Goal: Information Seeking & Learning: Learn about a topic

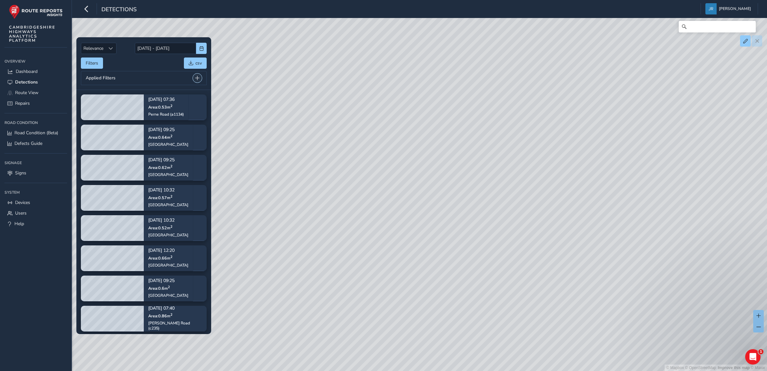
click at [197, 77] on span at bounding box center [197, 78] width 4 height 4
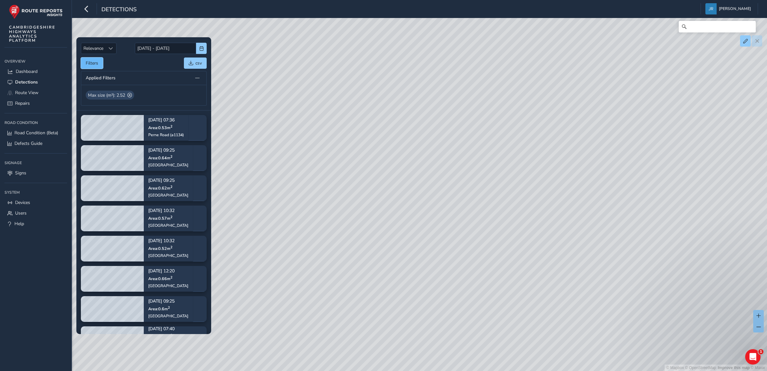
click at [93, 63] on button "Filters" at bounding box center [92, 62] width 22 height 11
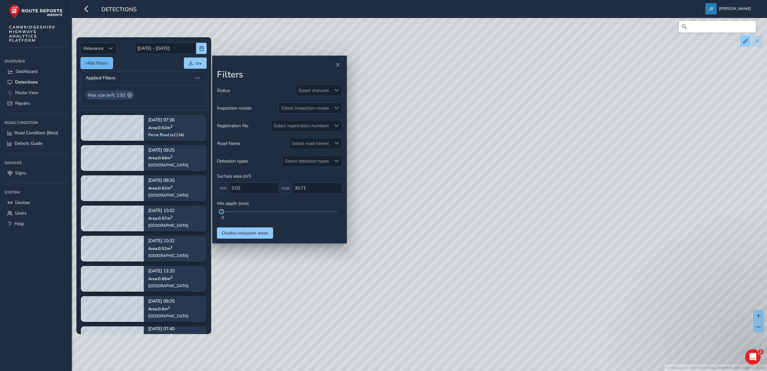
click at [93, 63] on button "Hide filters" at bounding box center [97, 62] width 32 height 11
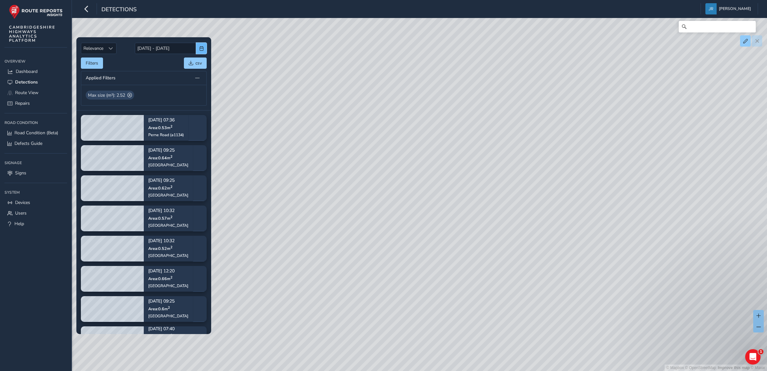
click at [201, 49] on span "button" at bounding box center [201, 48] width 4 height 4
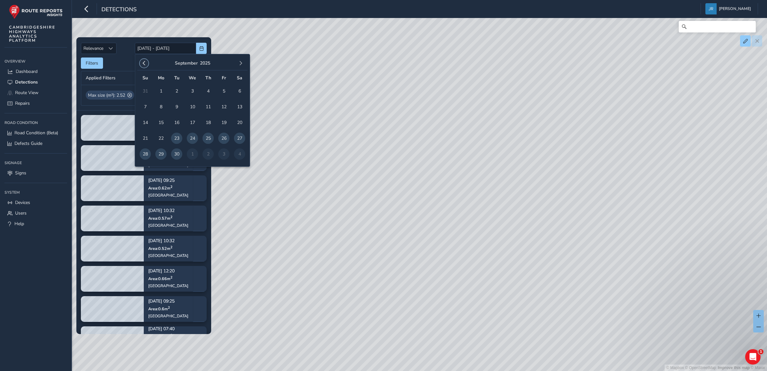
click at [144, 62] on span "button" at bounding box center [144, 63] width 4 height 4
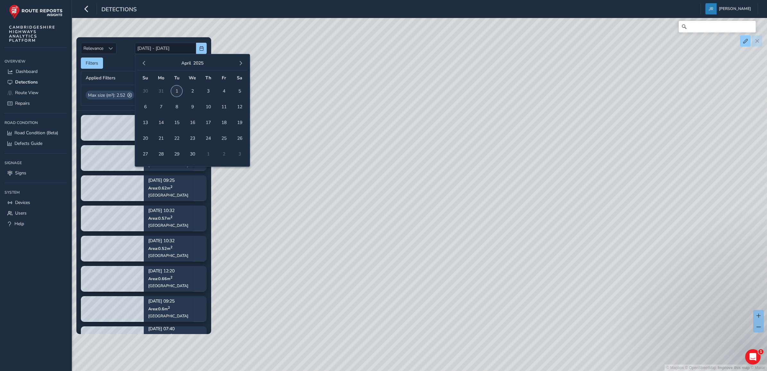
click at [173, 90] on span "1" at bounding box center [176, 90] width 11 height 11
type input "[DATE]"
click at [243, 63] on span "button" at bounding box center [241, 63] width 4 height 4
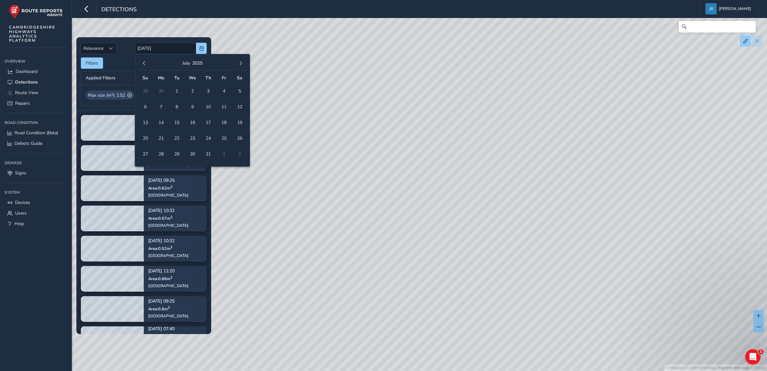
click at [243, 63] on span "button" at bounding box center [241, 63] width 4 height 4
click at [178, 106] on span "7" at bounding box center [176, 106] width 11 height 11
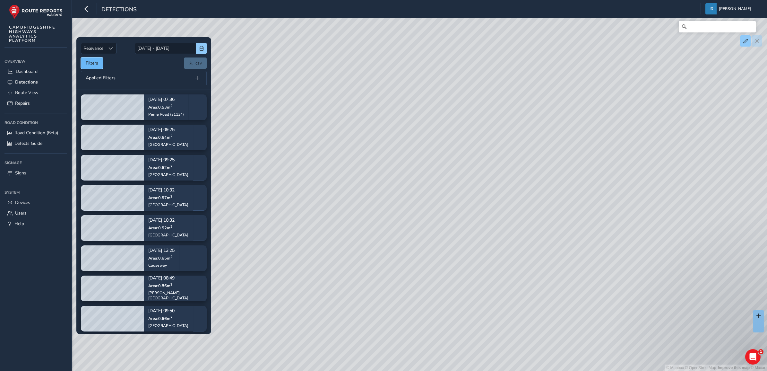
click at [91, 61] on button "Filters" at bounding box center [92, 62] width 22 height 11
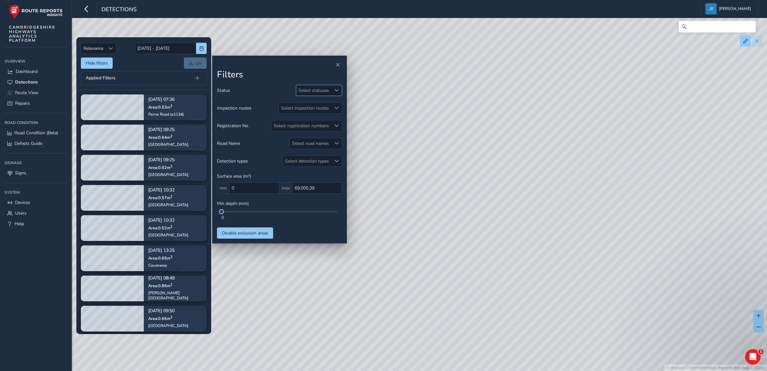
click at [317, 92] on div "Select statuses" at bounding box center [313, 90] width 35 height 11
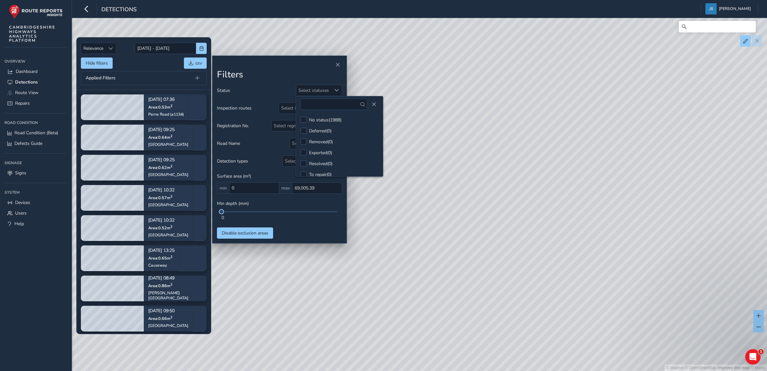
click at [270, 71] on h2 "Filters" at bounding box center [279, 74] width 125 height 11
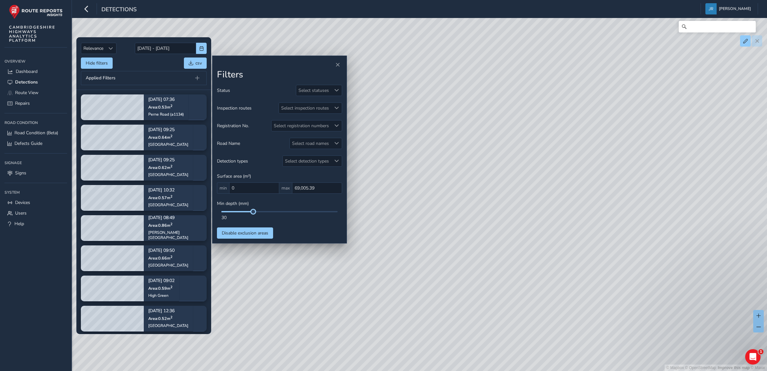
drag, startPoint x: 222, startPoint y: 214, endPoint x: 254, endPoint y: 215, distance: 31.8
click at [254, 215] on div "30" at bounding box center [279, 216] width 125 height 10
click at [322, 92] on div "Select statuses" at bounding box center [313, 90] width 35 height 11
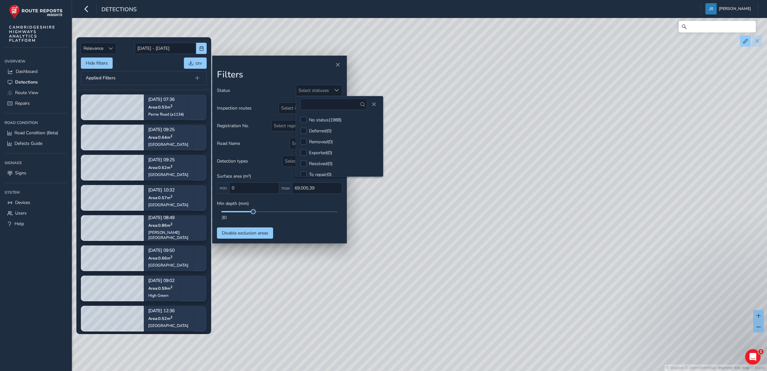
click at [260, 86] on div "Status Select statuses" at bounding box center [279, 90] width 125 height 11
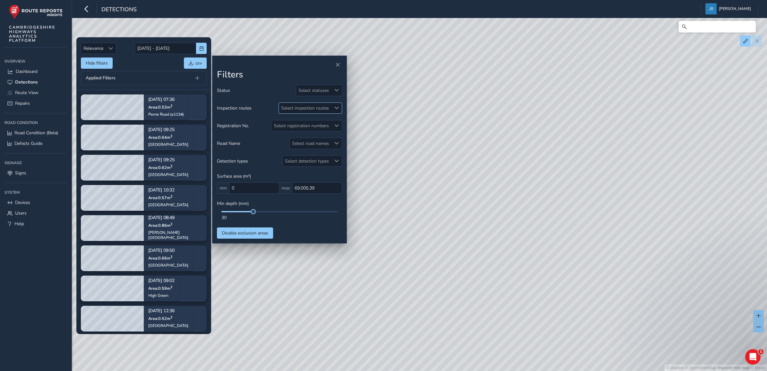
click at [297, 107] on div "Select inspection routes" at bounding box center [305, 108] width 52 height 11
click at [285, 125] on div "Select registration numbers" at bounding box center [302, 125] width 60 height 11
click at [304, 143] on div "Select road names" at bounding box center [310, 143] width 41 height 11
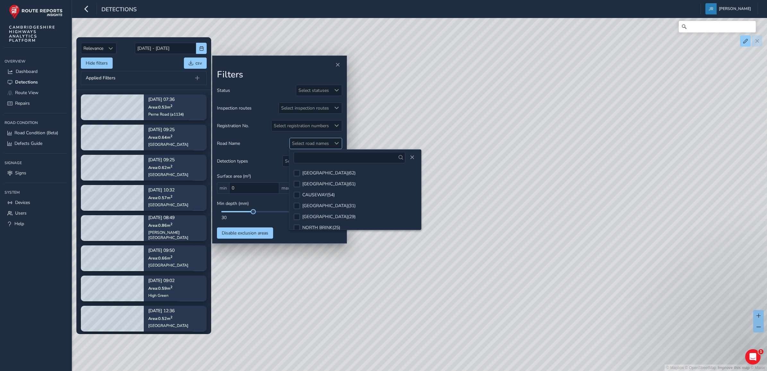
click at [305, 143] on div "Select road names" at bounding box center [310, 143] width 41 height 11
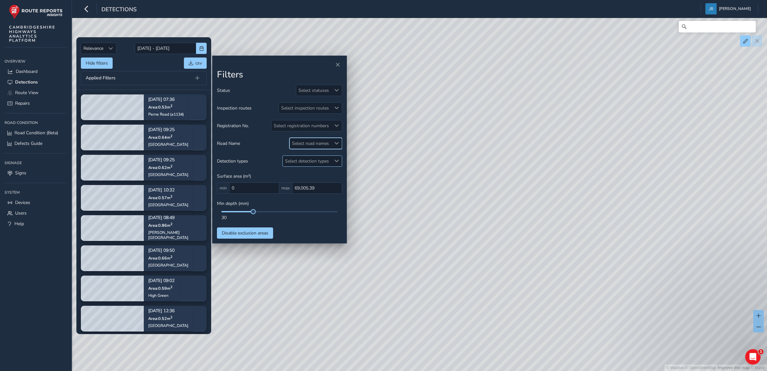
click at [307, 161] on div "Select detection types" at bounding box center [307, 161] width 48 height 11
click at [307, 162] on div "Select detection types" at bounding box center [307, 161] width 48 height 11
click at [268, 70] on h2 "Filters" at bounding box center [279, 74] width 125 height 11
drag, startPoint x: 253, startPoint y: 213, endPoint x: 274, endPoint y: 216, distance: 21.8
click at [274, 216] on div "50" at bounding box center [279, 216] width 125 height 10
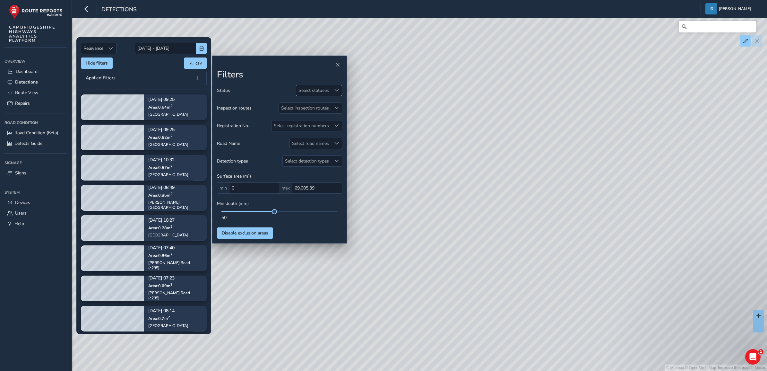
click at [334, 91] on span at bounding box center [336, 90] width 4 height 4
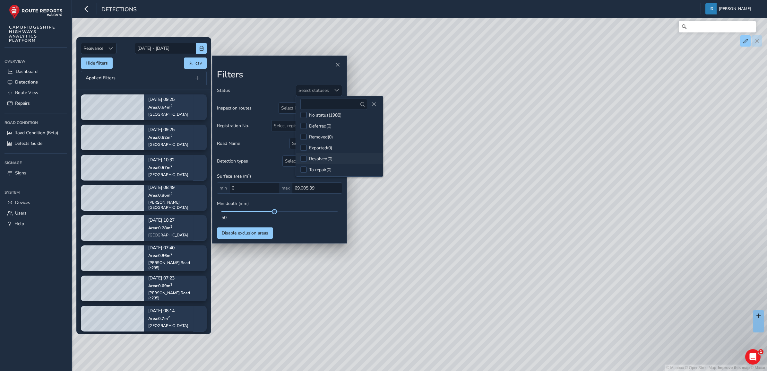
scroll to position [5, 0]
click at [335, 90] on span at bounding box center [336, 90] width 4 height 4
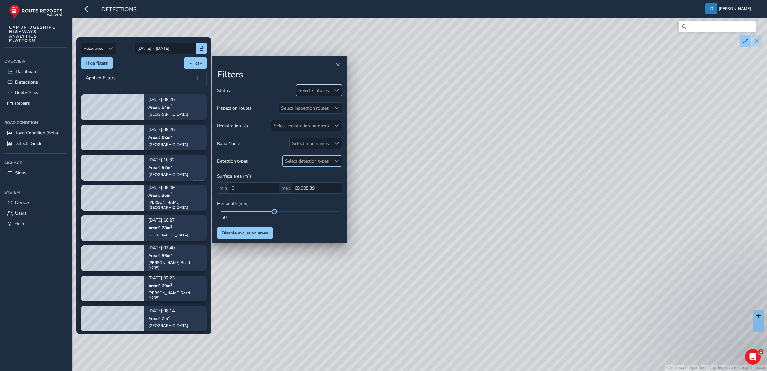
click at [321, 161] on div "Select detection types" at bounding box center [307, 161] width 48 height 11
click at [316, 145] on div "Select road names" at bounding box center [310, 143] width 41 height 11
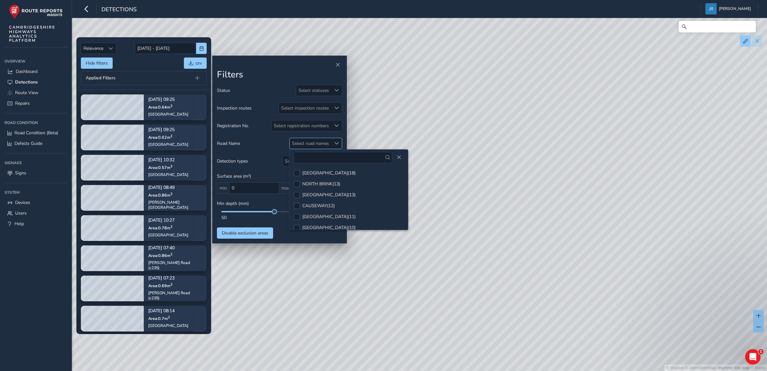
click at [316, 145] on div "Select road names" at bounding box center [310, 143] width 41 height 11
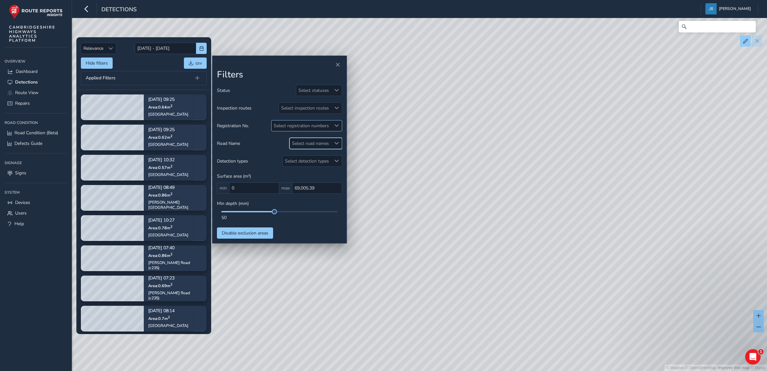
click at [311, 127] on div "Select registration numbers" at bounding box center [302, 125] width 60 height 11
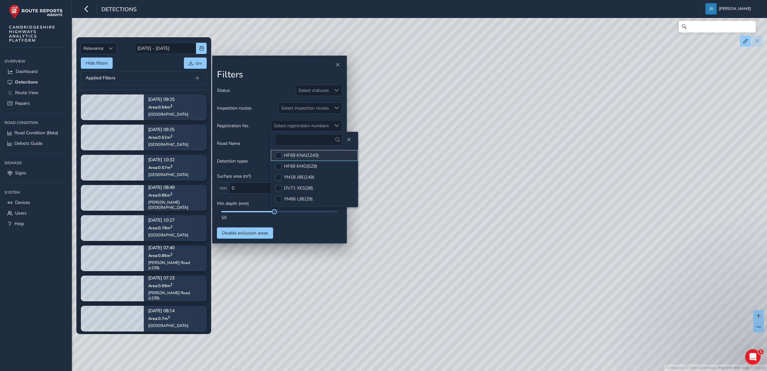
click at [298, 157] on div "HF69 KNA ( 1243 )" at bounding box center [301, 155] width 35 height 6
click at [296, 109] on div "Select inspection routes" at bounding box center [305, 108] width 52 height 11
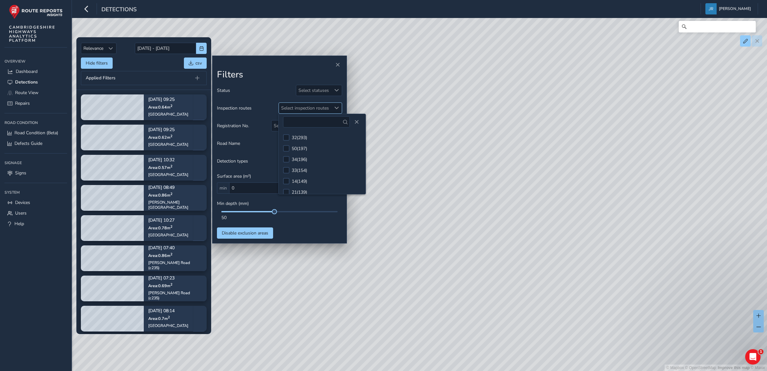
click at [296, 109] on div "Select inspection routes" at bounding box center [305, 108] width 52 height 11
click at [263, 66] on div at bounding box center [279, 64] width 125 height 9
click at [270, 213] on div "50" at bounding box center [279, 216] width 125 height 10
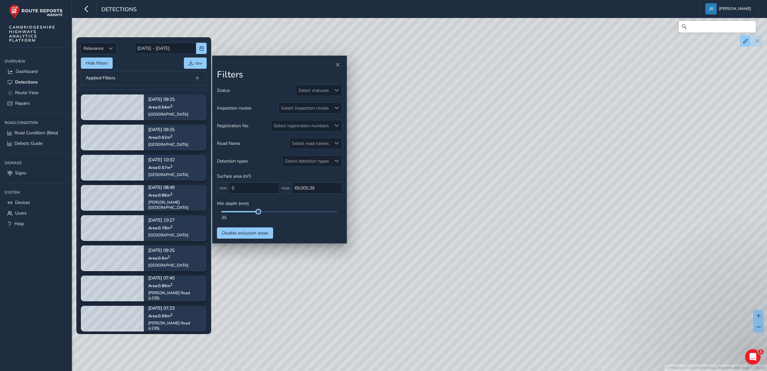
drag, startPoint x: 273, startPoint y: 213, endPoint x: 259, endPoint y: 215, distance: 15.0
click at [259, 215] on div "35" at bounding box center [279, 216] width 125 height 10
click at [308, 221] on div "Status Select statuses Inspection routes Select inspection routes Registration …" at bounding box center [279, 162] width 125 height 154
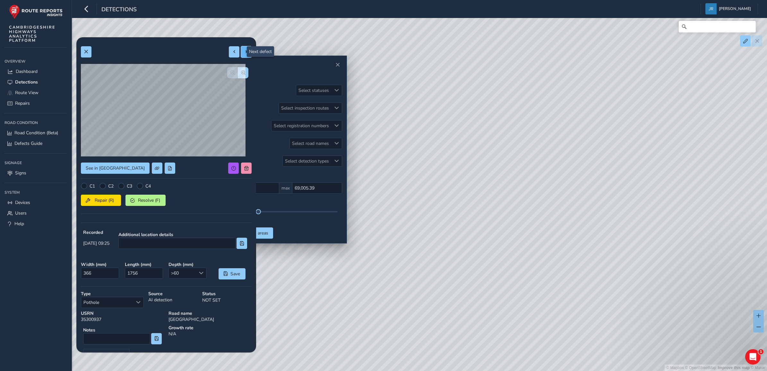
click at [244, 51] on span at bounding box center [246, 51] width 4 height 4
type input "244"
type input "320"
click at [232, 52] on span at bounding box center [234, 51] width 4 height 4
type input "366"
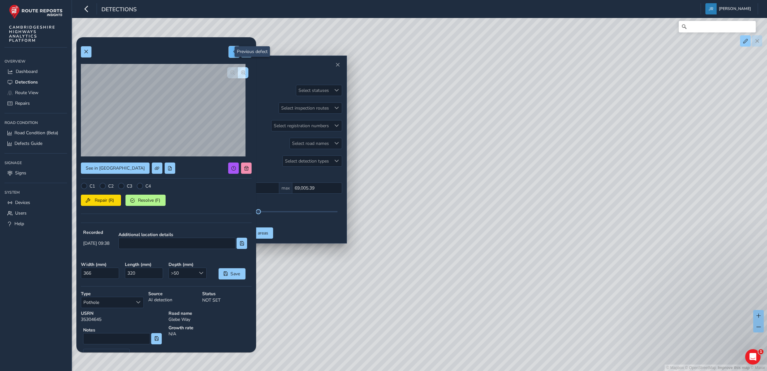
type input "1756"
click at [232, 54] on span at bounding box center [234, 51] width 4 height 4
type input "340"
type input "1824"
click at [88, 52] on span at bounding box center [86, 51] width 4 height 4
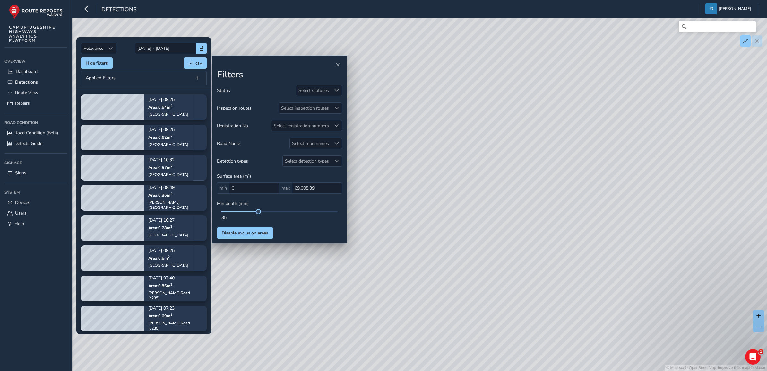
drag, startPoint x: 395, startPoint y: 230, endPoint x: 473, endPoint y: 227, distance: 78.4
click at [473, 227] on div "© Mapbox © OpenStreetMap Improve this map © Maxar" at bounding box center [383, 185] width 767 height 371
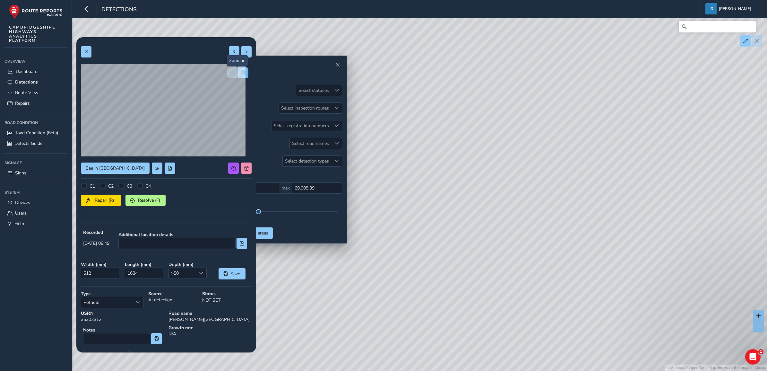
click at [241, 73] on span "button" at bounding box center [243, 72] width 4 height 4
click at [232, 52] on span at bounding box center [234, 51] width 4 height 4
type input "773"
type input "3229"
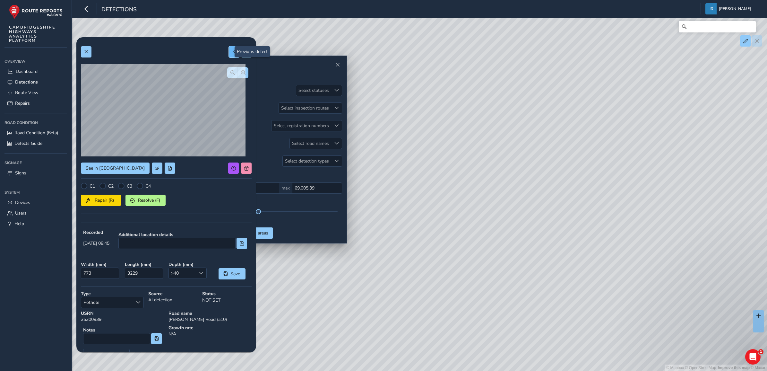
click at [232, 52] on span at bounding box center [234, 51] width 4 height 4
type input "767"
type input "3263"
click at [232, 52] on span at bounding box center [234, 51] width 4 height 4
type input "179"
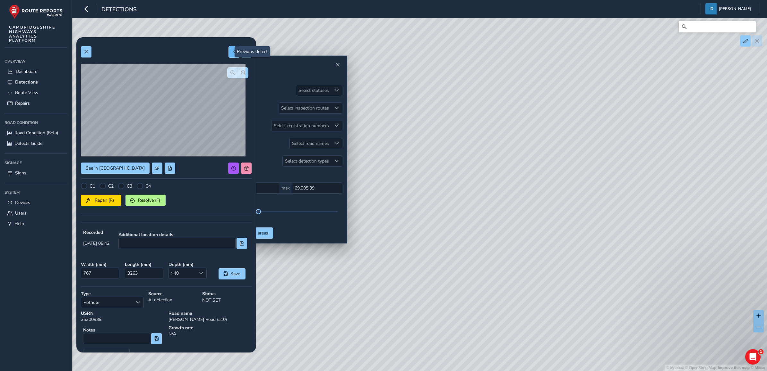
type input "235"
click at [232, 52] on span at bounding box center [234, 51] width 4 height 4
type input "689"
type input "1010"
click at [229, 54] on button at bounding box center [234, 51] width 11 height 11
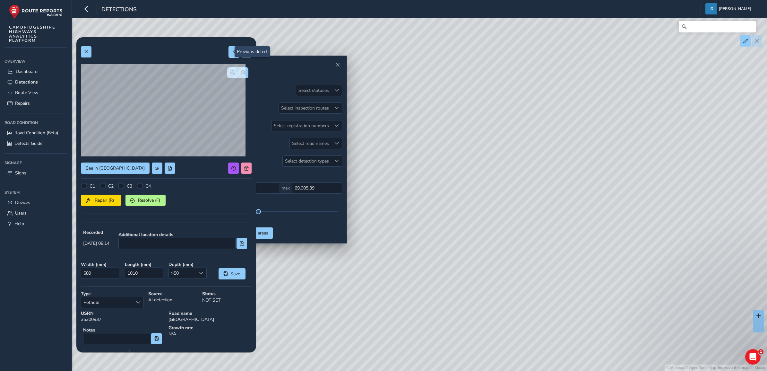
type input "353"
type input "814"
click at [229, 52] on button at bounding box center [234, 51] width 11 height 11
type input "342"
type input "328"
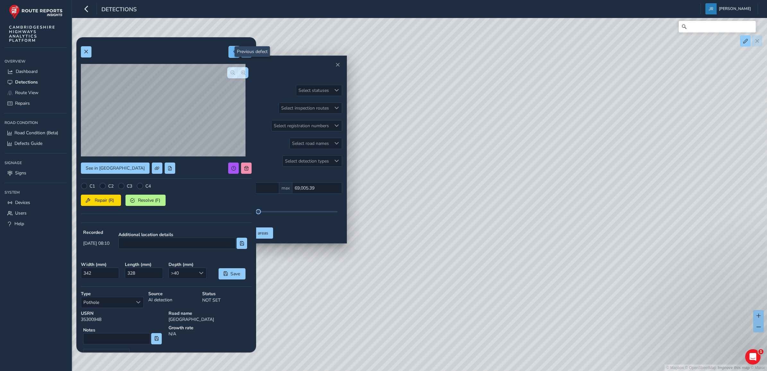
click at [229, 52] on button at bounding box center [234, 51] width 11 height 11
type input "398"
type input "980"
click at [232, 51] on span at bounding box center [234, 51] width 4 height 4
type input "396"
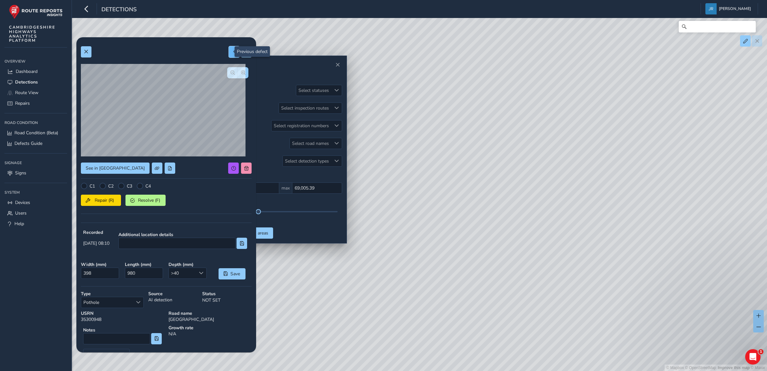
type input "729"
drag, startPoint x: 495, startPoint y: 250, endPoint x: 461, endPoint y: 204, distance: 57.5
click at [461, 204] on div "© Mapbox © OpenStreetMap Improve this map © Maxar" at bounding box center [383, 185] width 767 height 371
click at [84, 50] on span at bounding box center [86, 51] width 4 height 4
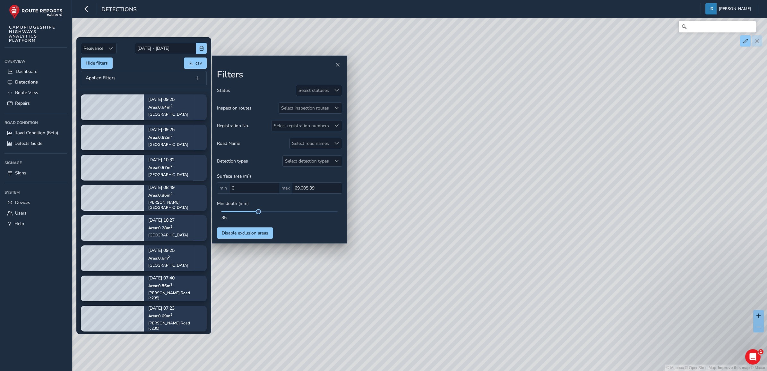
drag, startPoint x: 374, startPoint y: 296, endPoint x: 399, endPoint y: 267, distance: 38.0
click at [399, 267] on div "© Mapbox © OpenStreetMap Improve this map © Maxar" at bounding box center [383, 185] width 767 height 371
drag, startPoint x: 414, startPoint y: 269, endPoint x: 480, endPoint y: 227, distance: 78.3
click at [480, 227] on div "© Mapbox © OpenStreetMap Improve this map © Maxar" at bounding box center [383, 185] width 767 height 371
drag, startPoint x: 468, startPoint y: 229, endPoint x: 734, endPoint y: 294, distance: 274.4
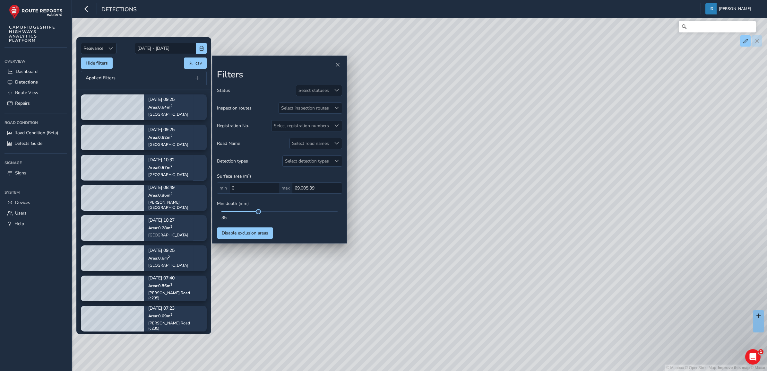
click at [734, 294] on div "© Mapbox © OpenStreetMap Improve this map © Maxar" at bounding box center [383, 185] width 767 height 371
drag, startPoint x: 490, startPoint y: 126, endPoint x: 664, endPoint y: 290, distance: 239.4
click at [664, 290] on div "© Mapbox © OpenStreetMap Improve this map © Maxar" at bounding box center [383, 185] width 767 height 371
drag, startPoint x: 475, startPoint y: 195, endPoint x: 520, endPoint y: 213, distance: 48.8
click at [520, 213] on div "© Mapbox © OpenStreetMap Improve this map © Maxar" at bounding box center [383, 185] width 767 height 371
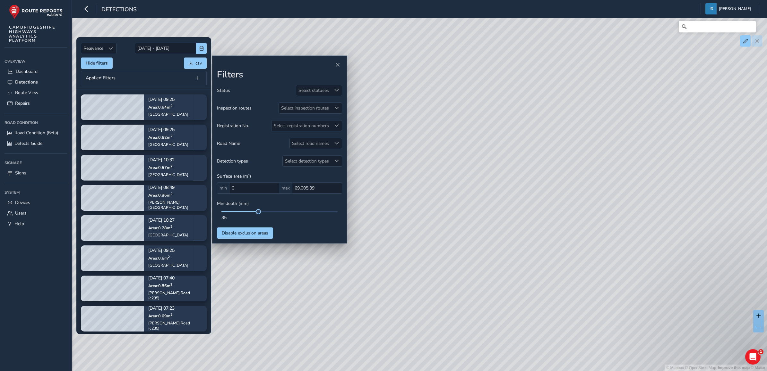
drag, startPoint x: 506, startPoint y: 215, endPoint x: 414, endPoint y: 162, distance: 105.6
click at [414, 162] on div "© Mapbox © OpenStreetMap Improve this map © Maxar" at bounding box center [383, 185] width 767 height 371
drag, startPoint x: 477, startPoint y: 243, endPoint x: 539, endPoint y: 239, distance: 62.7
click at [539, 239] on div "© Mapbox © OpenStreetMap Improve this map © Maxar" at bounding box center [383, 185] width 767 height 371
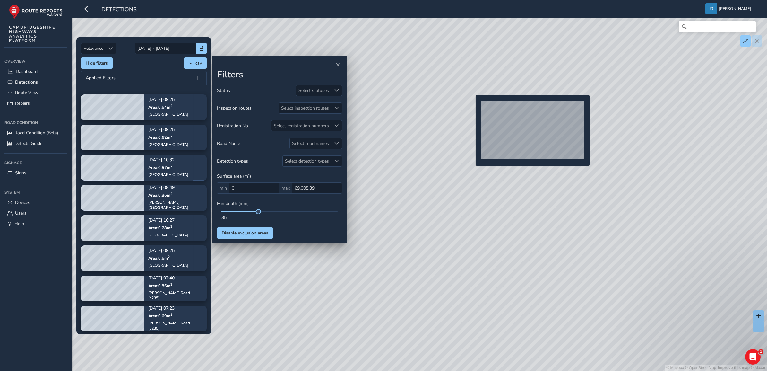
click at [472, 105] on div "© Mapbox © OpenStreetMap Improve this map © Maxar" at bounding box center [383, 185] width 767 height 371
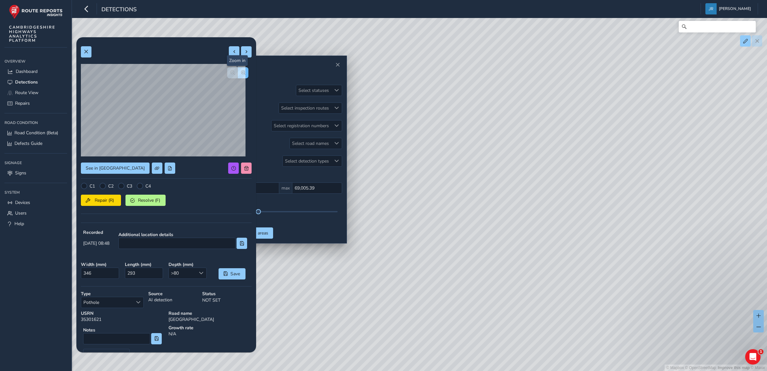
click at [241, 72] on span "button" at bounding box center [243, 72] width 4 height 4
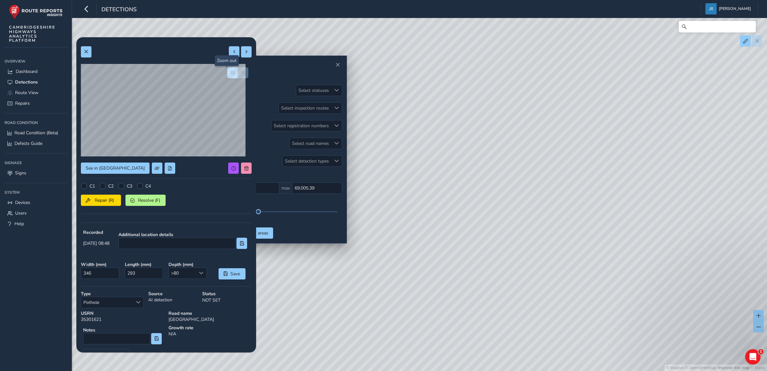
click at [230, 73] on span "button" at bounding box center [232, 72] width 4 height 4
click at [199, 271] on span at bounding box center [201, 273] width 4 height 4
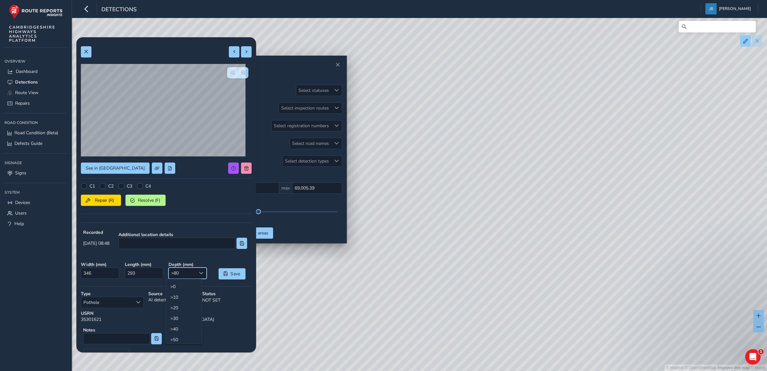
scroll to position [32, 0]
click at [191, 212] on div "C1 C2 C3 C4 Repair (R) Resolve (F)" at bounding box center [166, 200] width 171 height 35
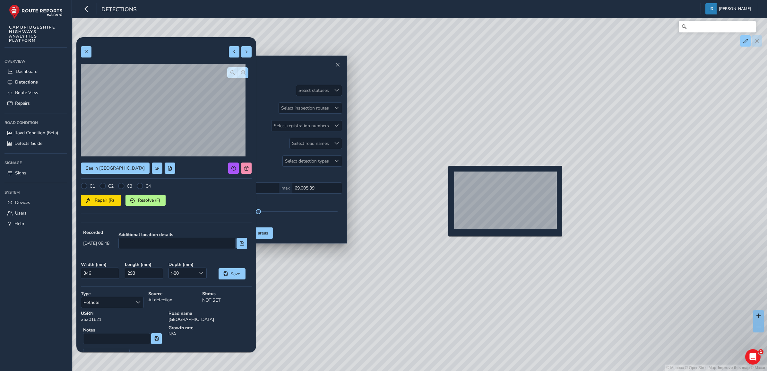
click at [445, 176] on div "© Mapbox © OpenStreetMap Improve this map © Maxar" at bounding box center [383, 185] width 767 height 371
type input "894"
type input "1451"
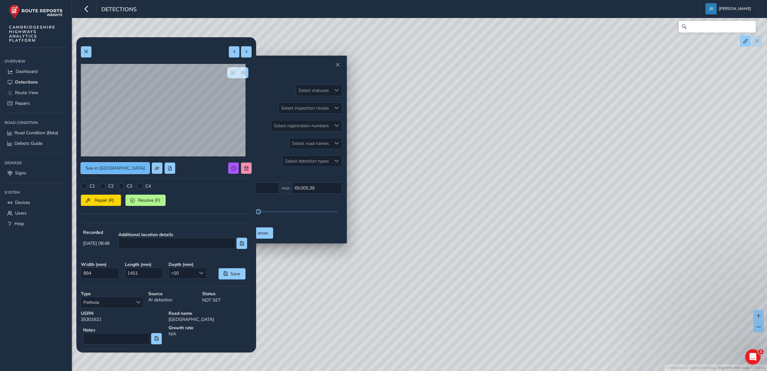
click at [116, 164] on button "See in [GEOGRAPHIC_DATA]" at bounding box center [115, 167] width 69 height 11
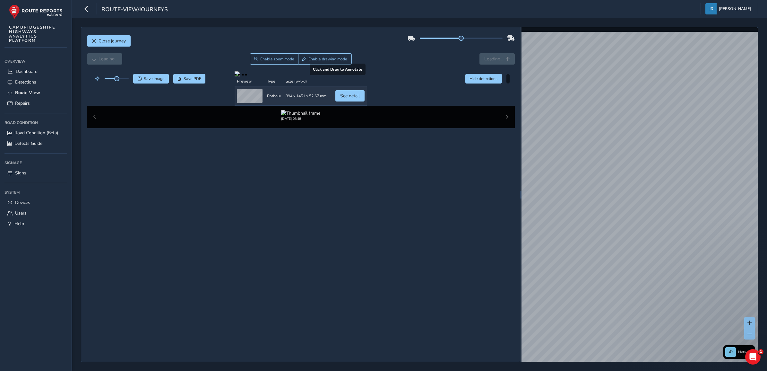
drag, startPoint x: 203, startPoint y: 209, endPoint x: 351, endPoint y: 218, distance: 148.6
click at [351, 76] on div at bounding box center [301, 73] width 132 height 5
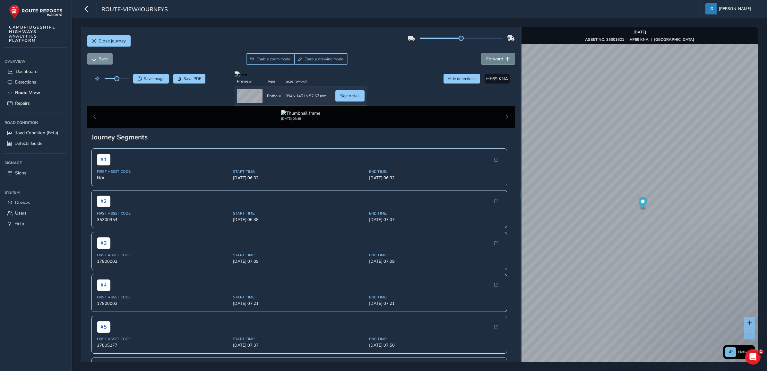
click at [495, 60] on span "Forward" at bounding box center [494, 59] width 17 height 6
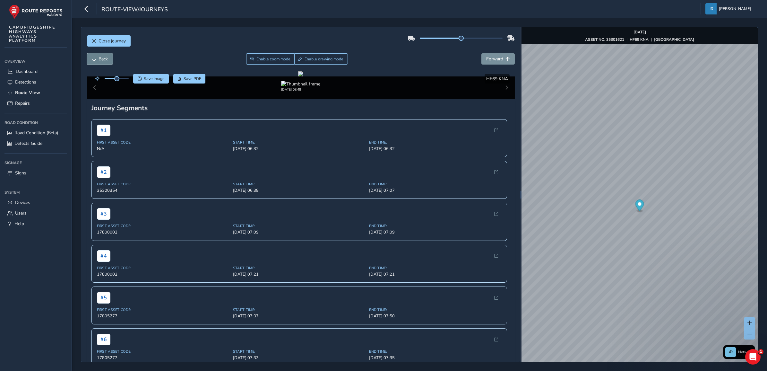
click at [97, 61] on button "Back" at bounding box center [100, 58] width 26 height 11
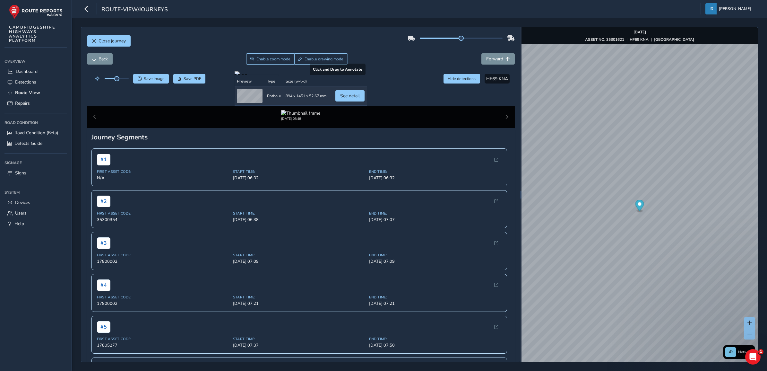
click at [235, 76] on div at bounding box center [301, 73] width 132 height 5
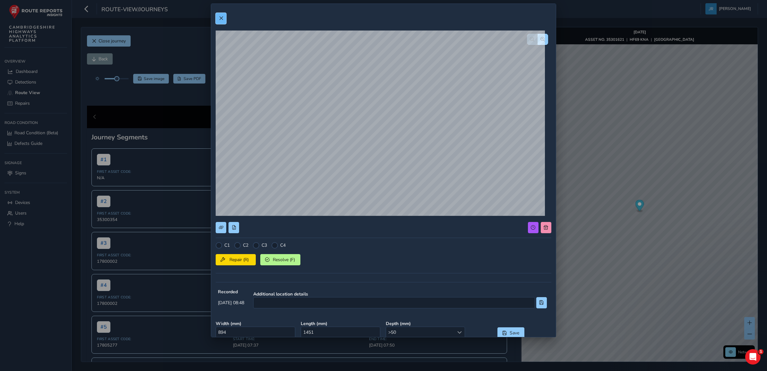
click at [216, 17] on button at bounding box center [221, 18] width 11 height 11
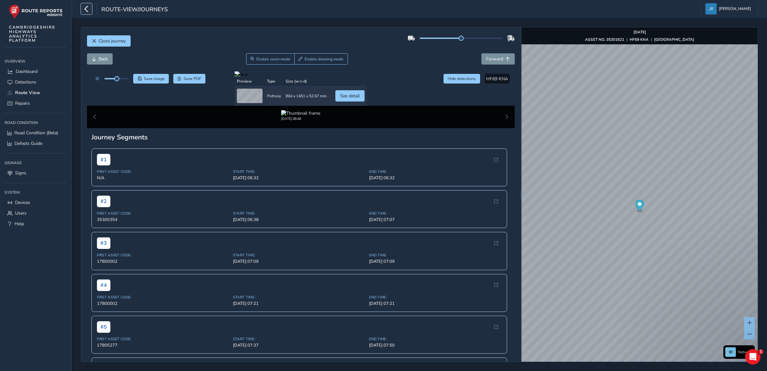
click at [86, 7] on icon "button" at bounding box center [86, 8] width 7 height 11
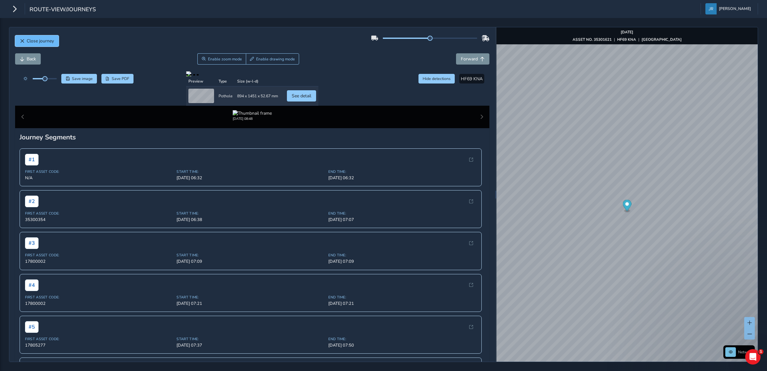
click at [49, 38] on span "Close journey" at bounding box center [40, 41] width 27 height 6
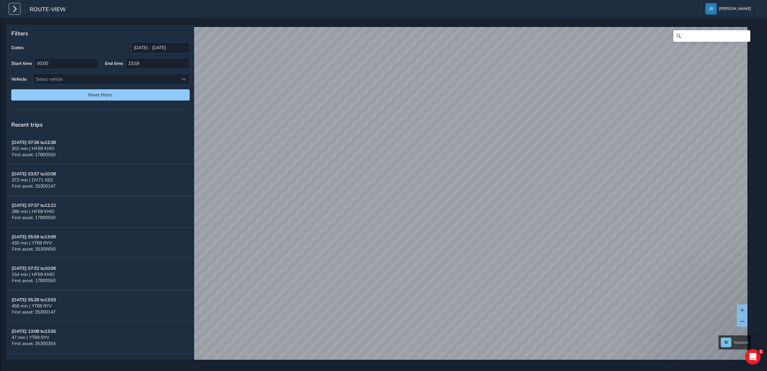
click at [16, 13] on icon "button" at bounding box center [14, 8] width 7 height 11
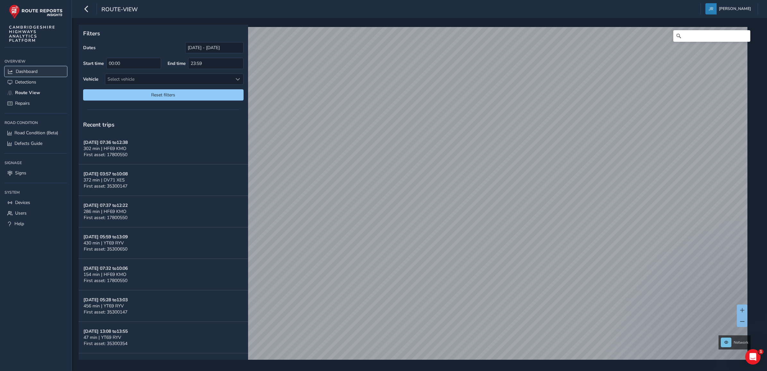
click at [27, 73] on span "Dashboard" at bounding box center [27, 71] width 22 height 6
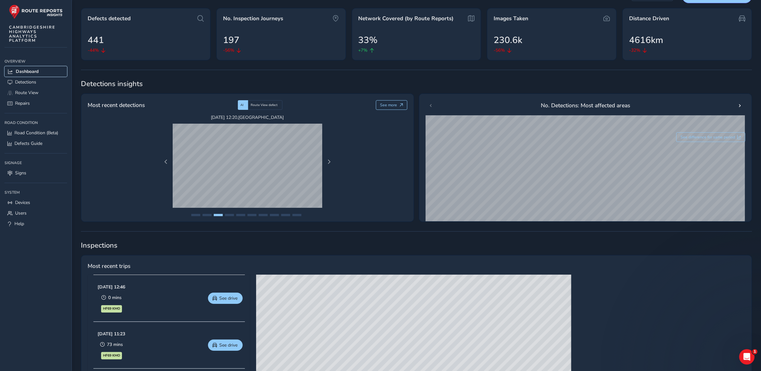
scroll to position [40, 0]
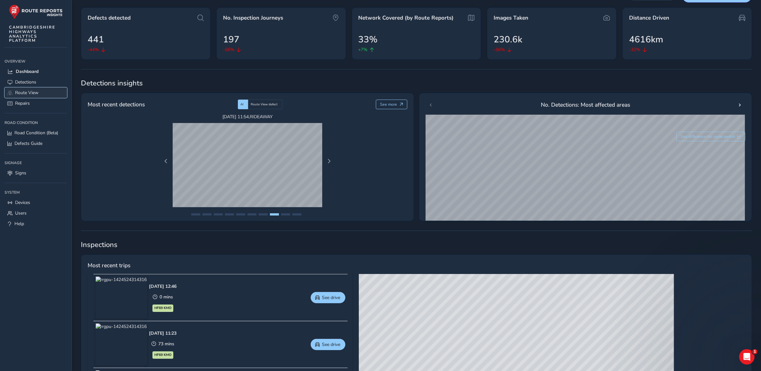
click at [21, 90] on span "Route View" at bounding box center [26, 93] width 23 height 6
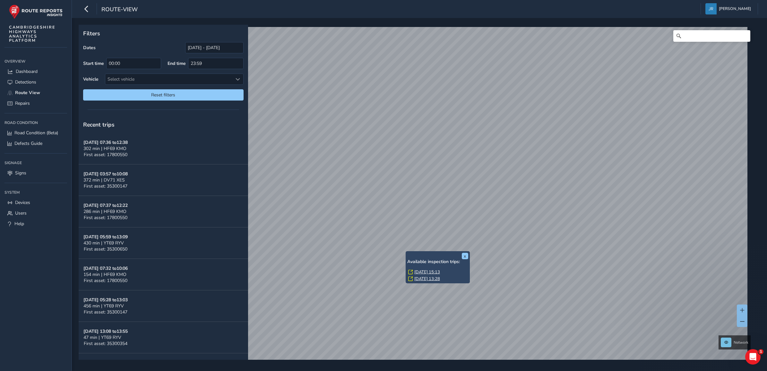
click at [438, 269] on link "Wed, 10 Sep, 15:13" at bounding box center [427, 272] width 26 height 6
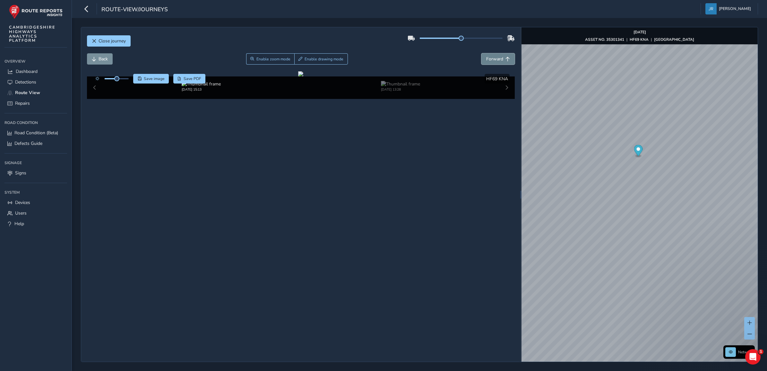
click at [493, 59] on span "Forward" at bounding box center [494, 59] width 17 height 6
click at [100, 62] on span "Back" at bounding box center [103, 59] width 9 height 6
click at [497, 58] on span "Forward" at bounding box center [494, 59] width 17 height 6
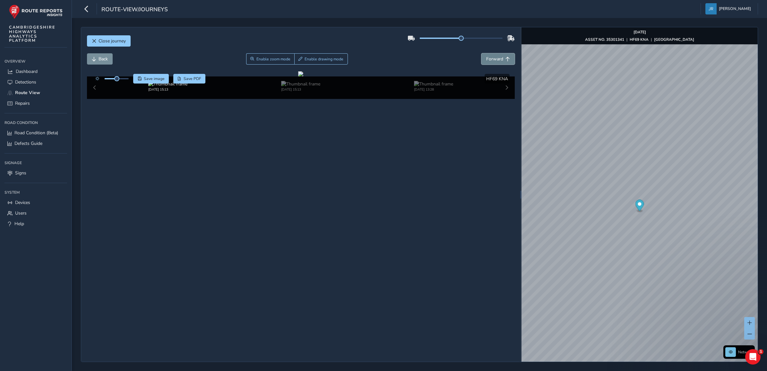
click at [497, 58] on span "Forward" at bounding box center [494, 59] width 17 height 6
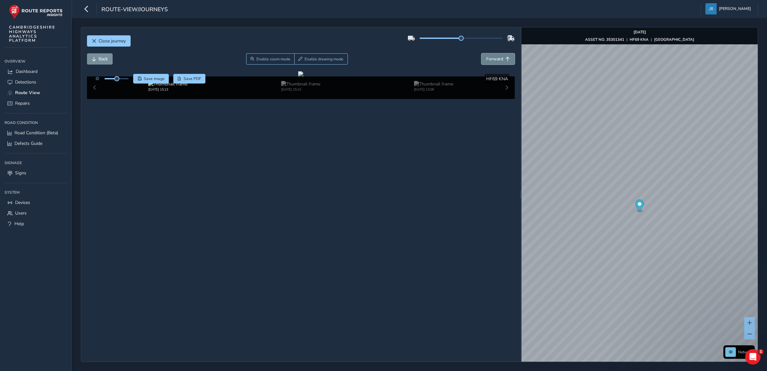
click at [497, 58] on span "Forward" at bounding box center [494, 59] width 17 height 6
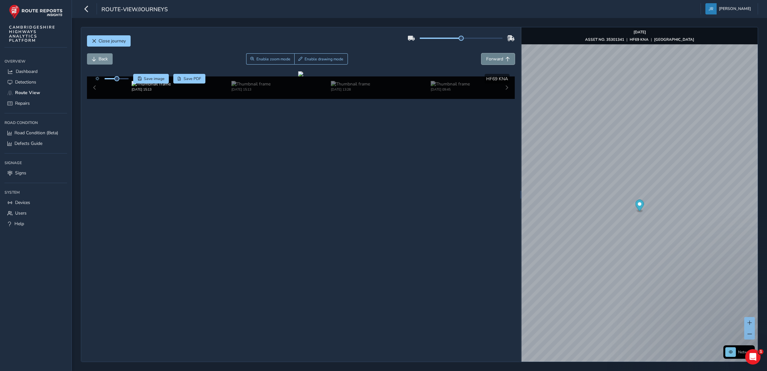
click at [497, 58] on span "Forward" at bounding box center [494, 59] width 17 height 6
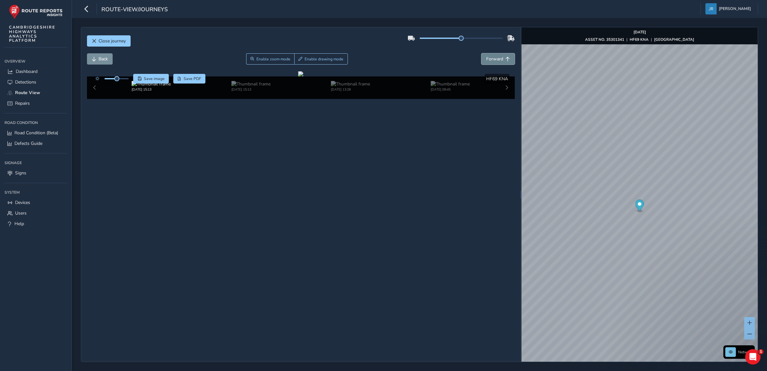
click at [497, 58] on span "Forward" at bounding box center [494, 59] width 17 height 6
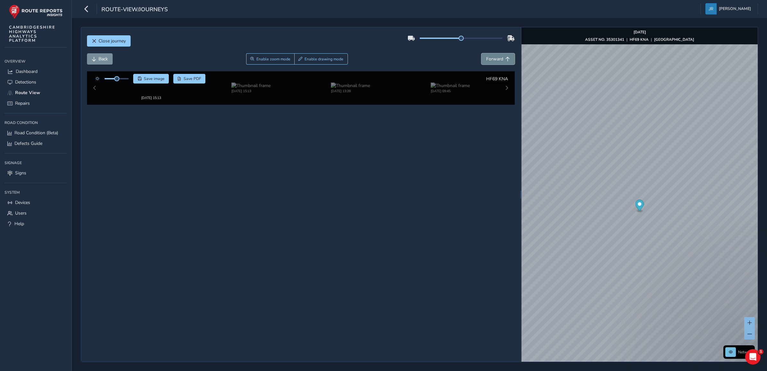
click at [497, 58] on span "Forward" at bounding box center [494, 59] width 17 height 6
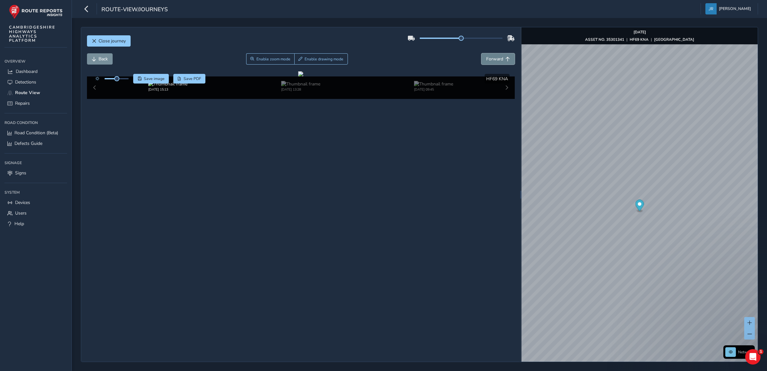
click at [497, 58] on span "Forward" at bounding box center [494, 59] width 17 height 6
click at [110, 41] on span "Close journey" at bounding box center [112, 41] width 27 height 6
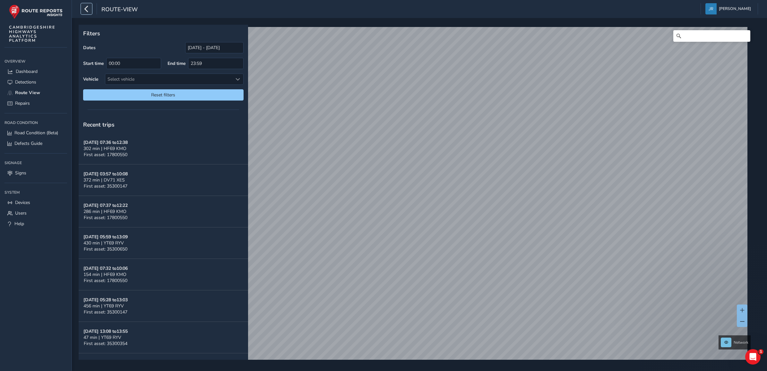
click at [86, 10] on icon "button" at bounding box center [86, 8] width 7 height 11
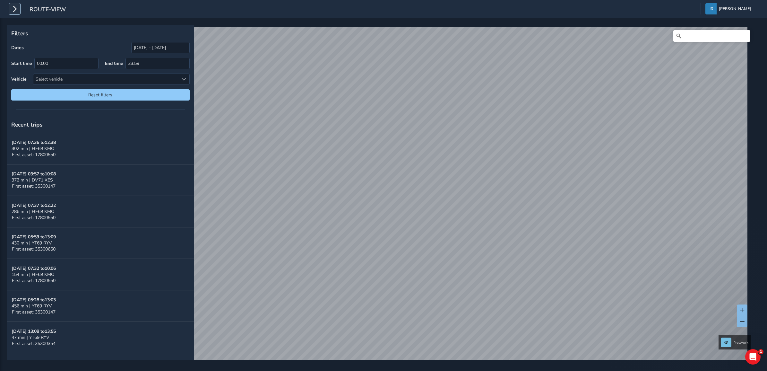
click at [17, 10] on icon "button" at bounding box center [14, 8] width 7 height 11
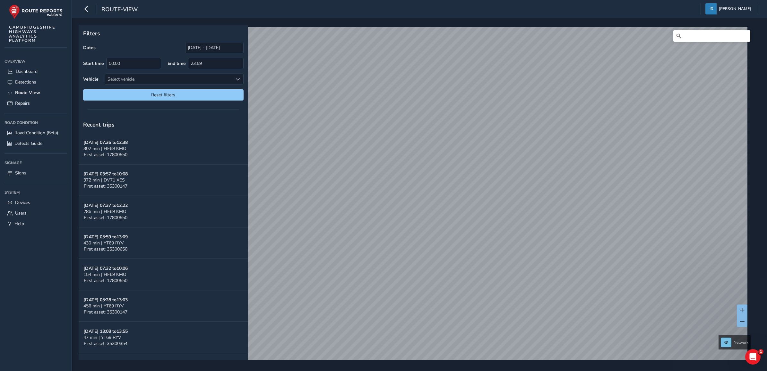
click at [86, 8] on icon "button" at bounding box center [86, 8] width 7 height 11
